Goal: Task Accomplishment & Management: Use online tool/utility

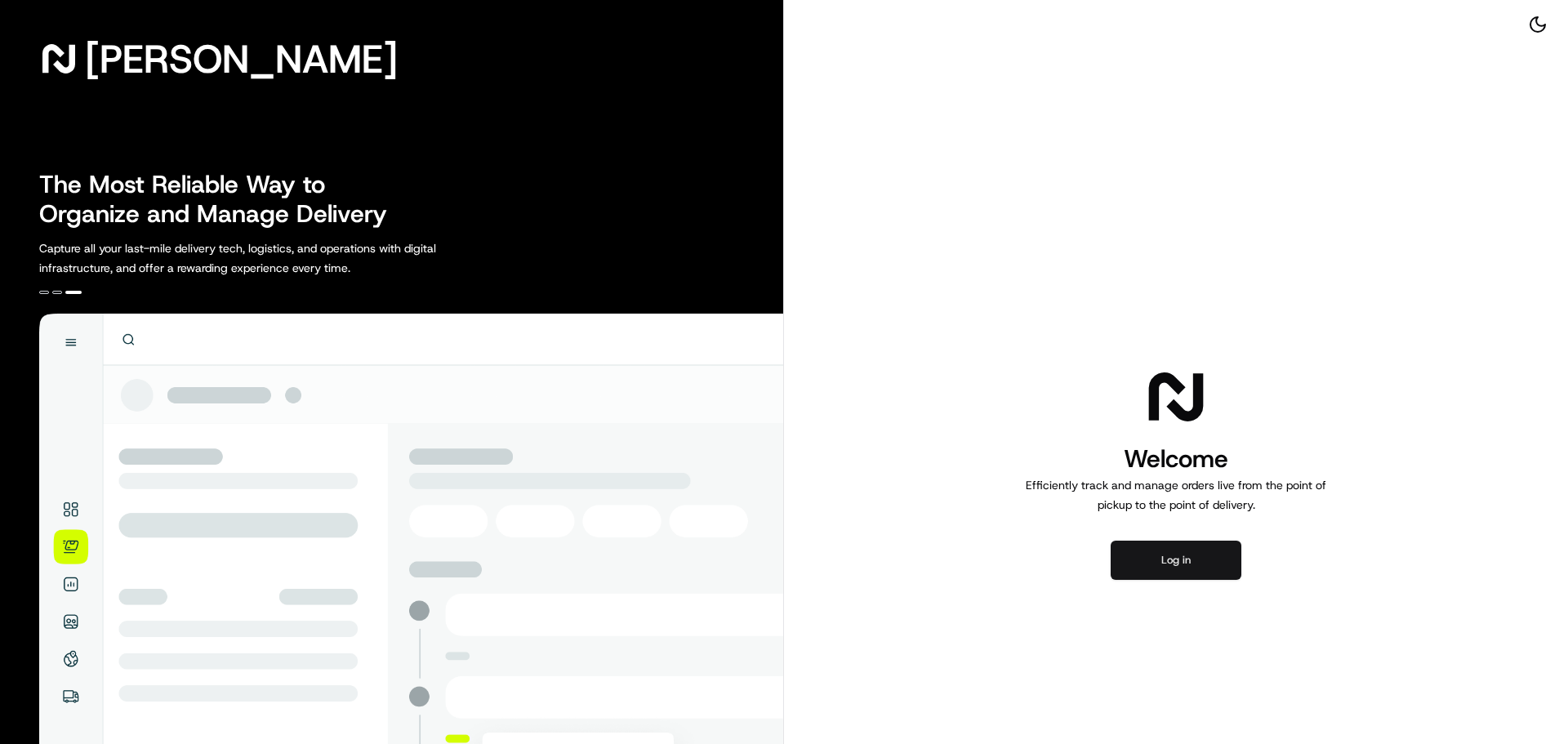
click at [1218, 572] on button "Log in" at bounding box center [1176, 560] width 131 height 39
